Goal: Find specific page/section

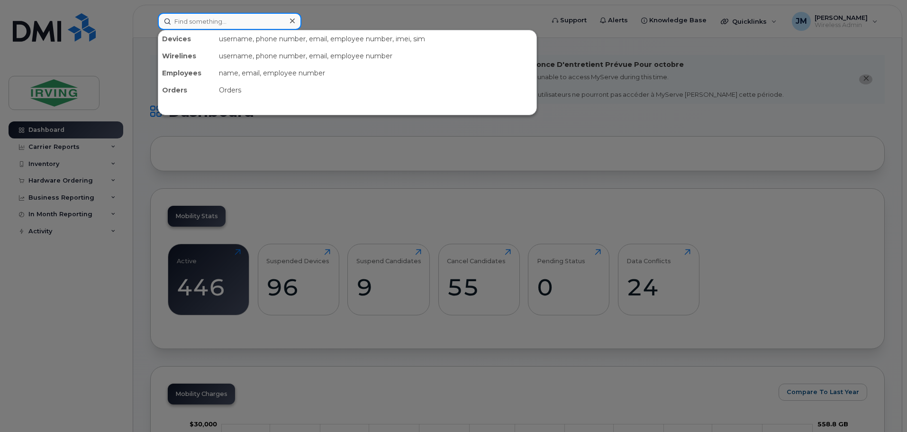
click at [228, 22] on input at bounding box center [230, 21] width 144 height 17
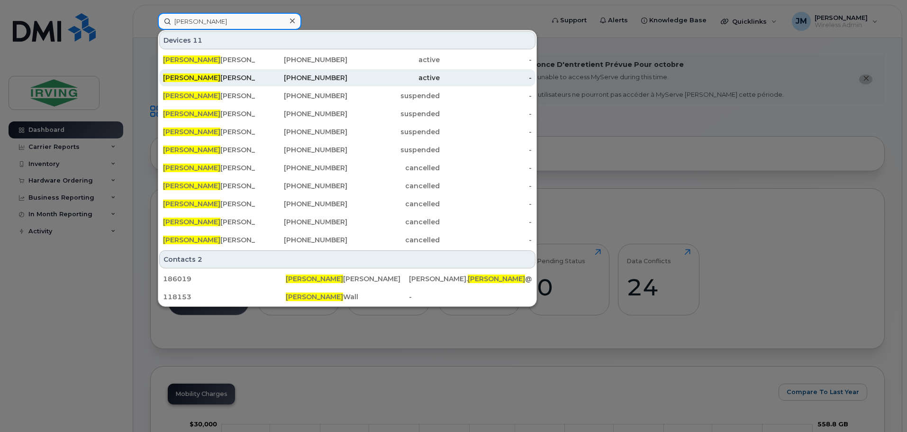
type input "jANEY"
click at [350, 81] on div "active" at bounding box center [393, 77] width 92 height 9
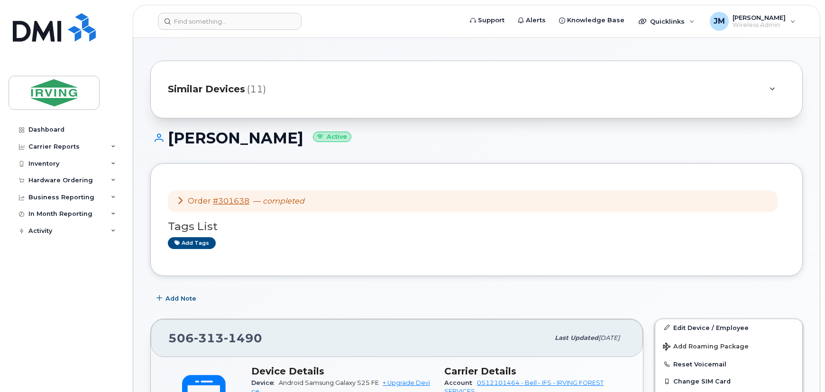
scroll to position [129, 0]
